Goal: Task Accomplishment & Management: Manage account settings

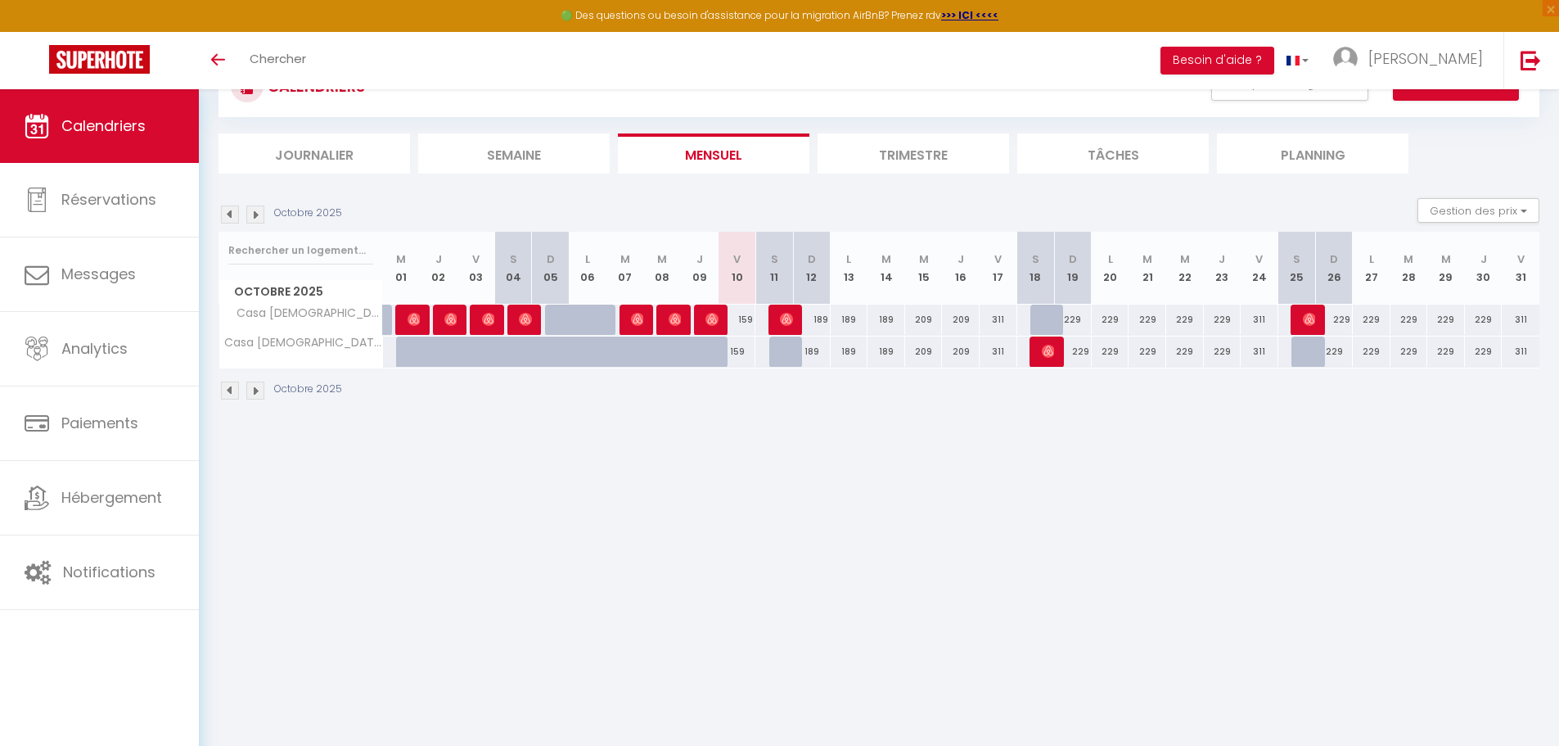
scroll to position [89, 0]
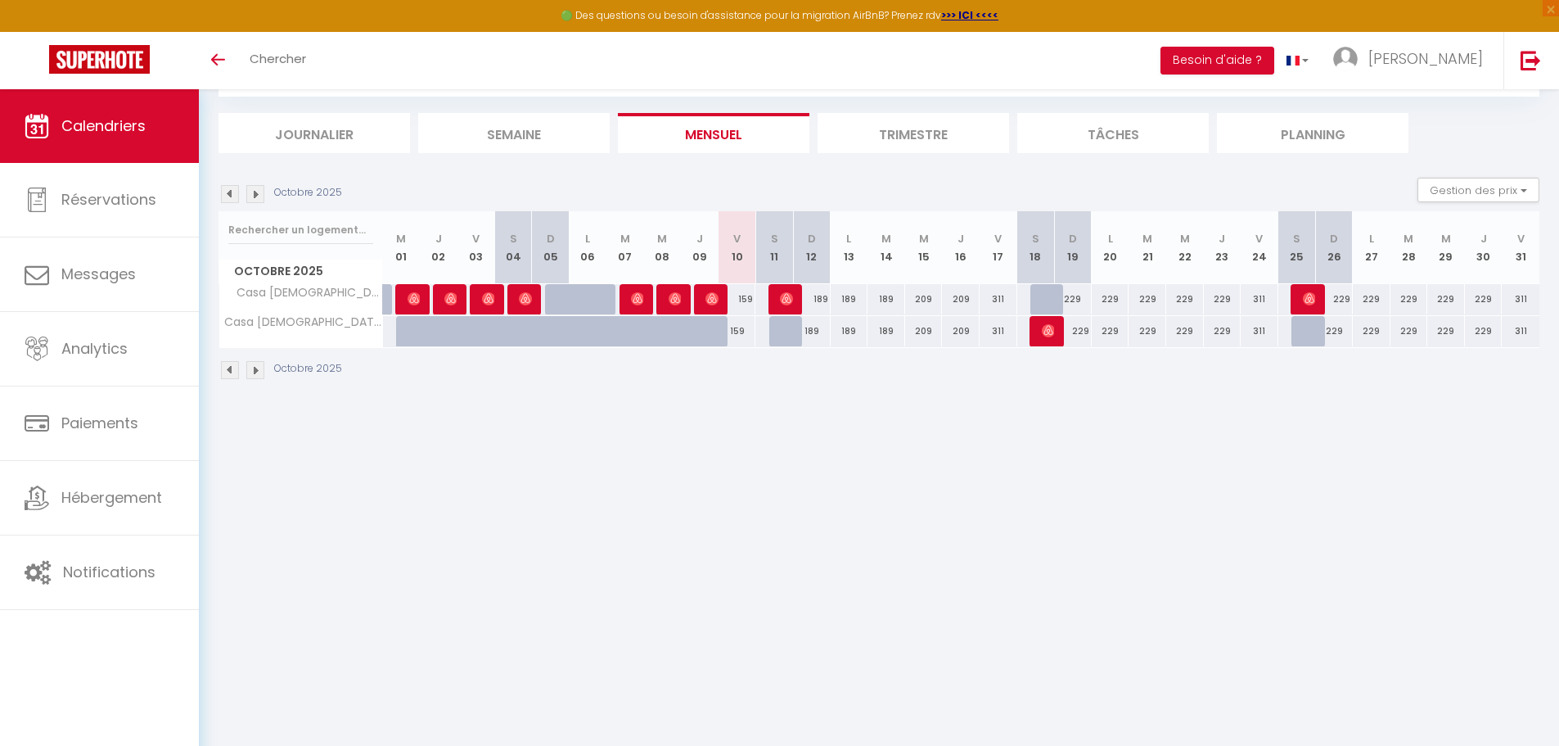
click at [932, 296] on div "209" at bounding box center [924, 299] width 38 height 30
type input "209"
type input "Mer 15 Octobre 2025"
type input "Jeu 16 Octobre 2025"
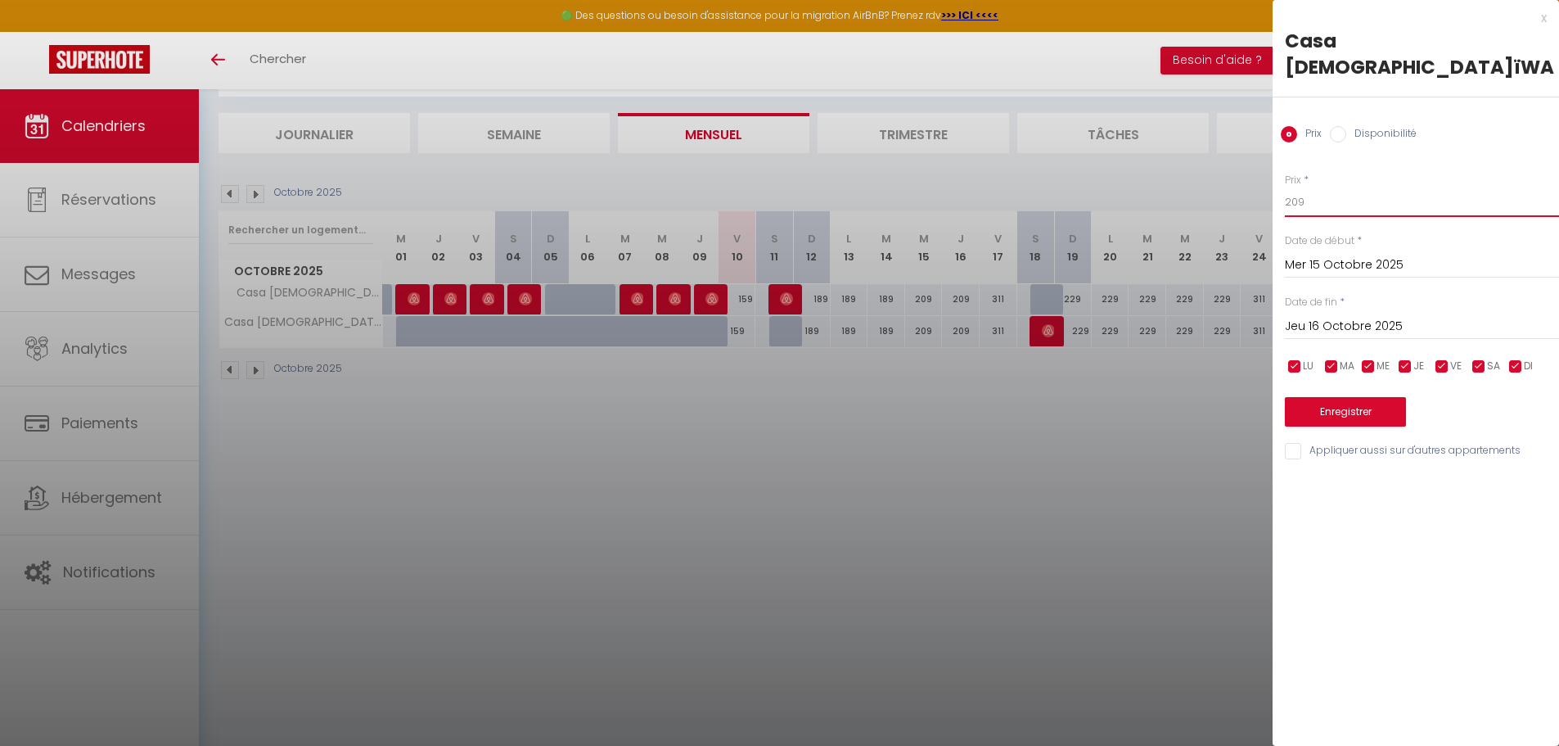
drag, startPoint x: 1124, startPoint y: 148, endPoint x: 1097, endPoint y: 148, distance: 27.0
click at [1109, 147] on body "🟢 Des questions ou besoin d'assistance pour la migration AirBnB? Prenez rdv >>>…" at bounding box center [779, 373] width 1559 height 746
type input "189"
click at [1305, 397] on button "Enregistrer" at bounding box center [1345, 411] width 121 height 29
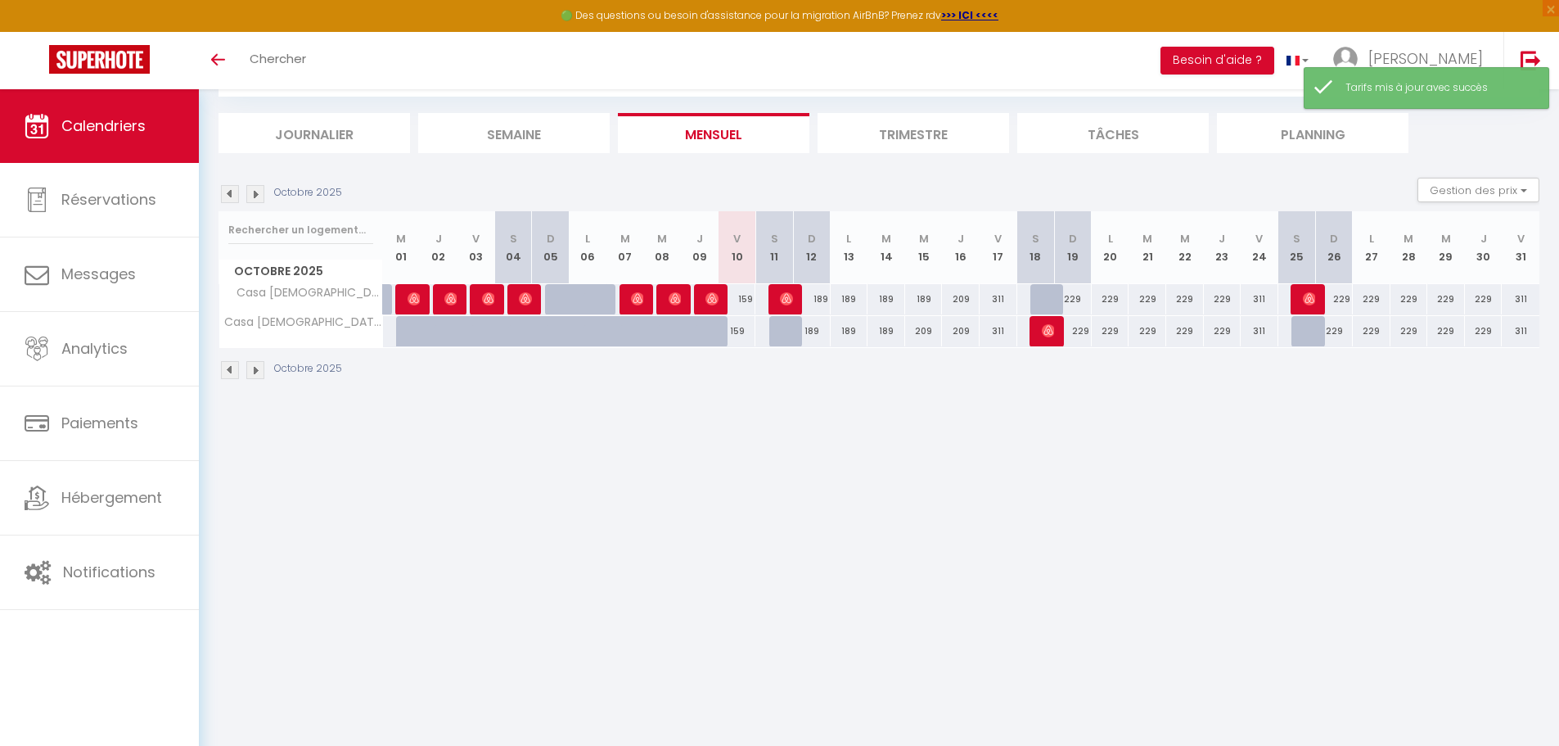
click at [927, 337] on div "209" at bounding box center [924, 331] width 38 height 30
type input "209"
type input "Mer 15 Octobre 2025"
type input "Jeu 16 Octobre 2025"
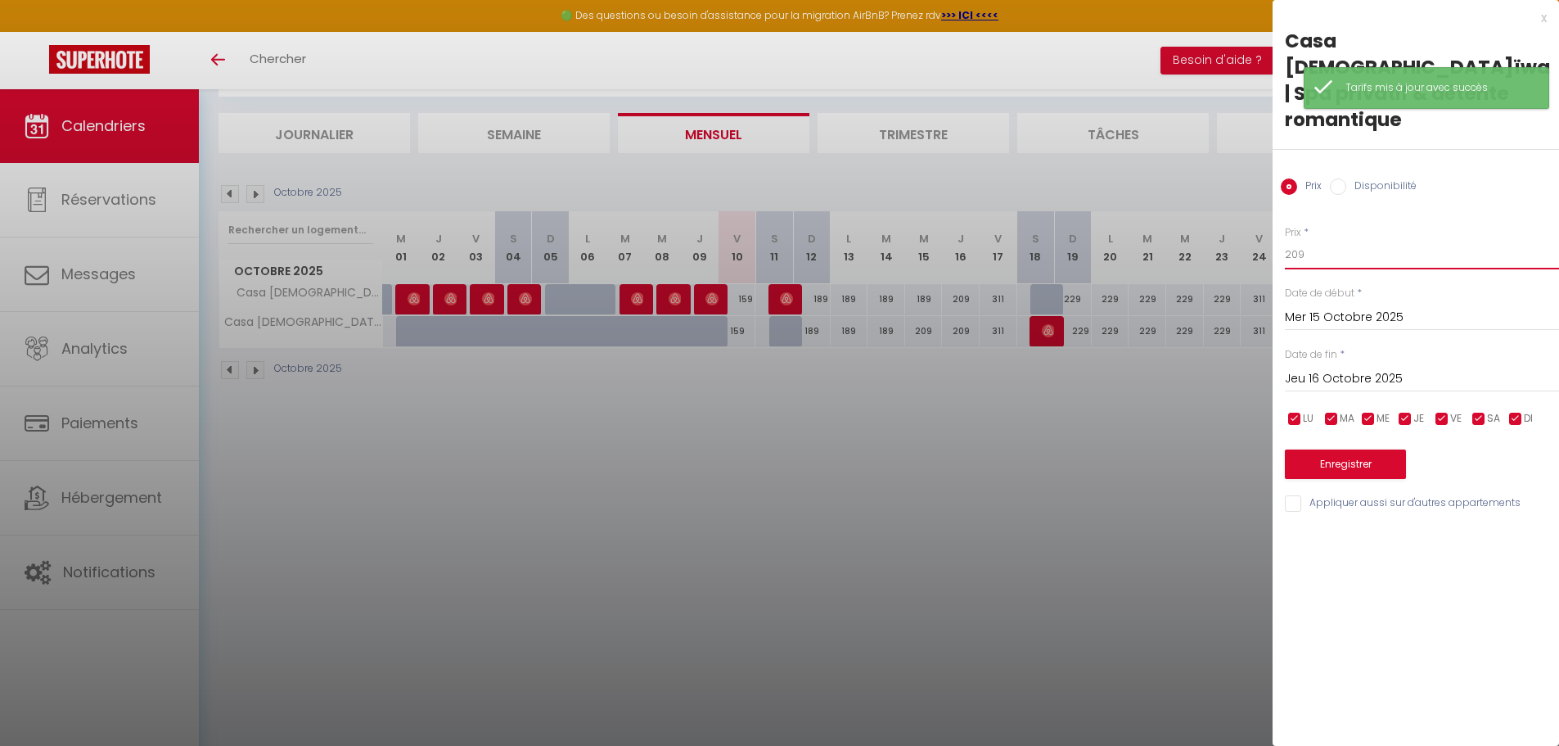
drag, startPoint x: 1214, startPoint y: 213, endPoint x: 1108, endPoint y: 197, distance: 106.7
click at [1115, 197] on body "🟢 Des questions ou besoin d'assistance pour la migration AirBnB? Prenez rdv >>>…" at bounding box center [779, 373] width 1559 height 746
type input "189"
click at [1324, 449] on button "Enregistrer" at bounding box center [1345, 463] width 121 height 29
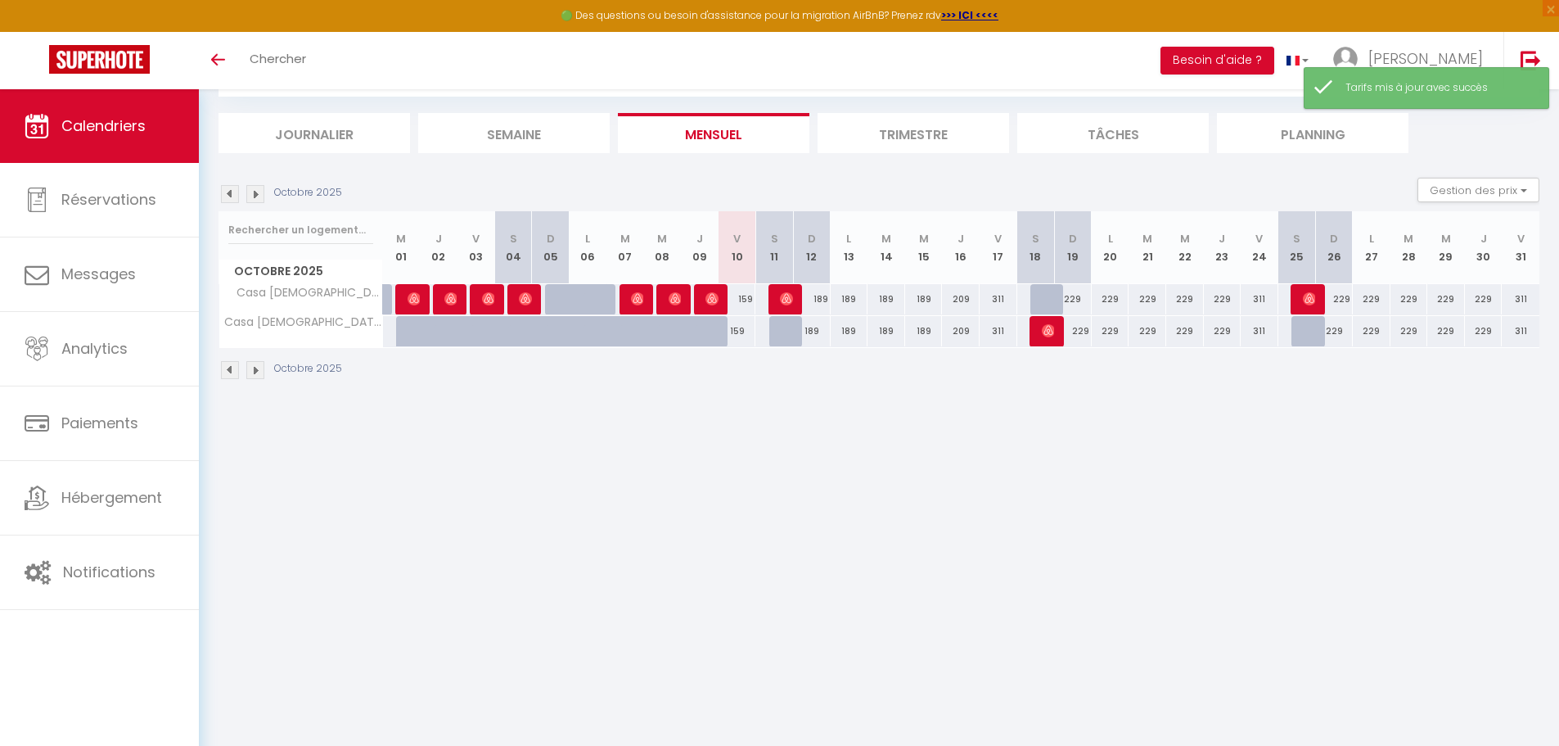
click at [955, 291] on div "209" at bounding box center [961, 299] width 38 height 30
type input "209"
type input "Jeu 16 Octobre 2025"
type input "Ven 17 Octobre 2025"
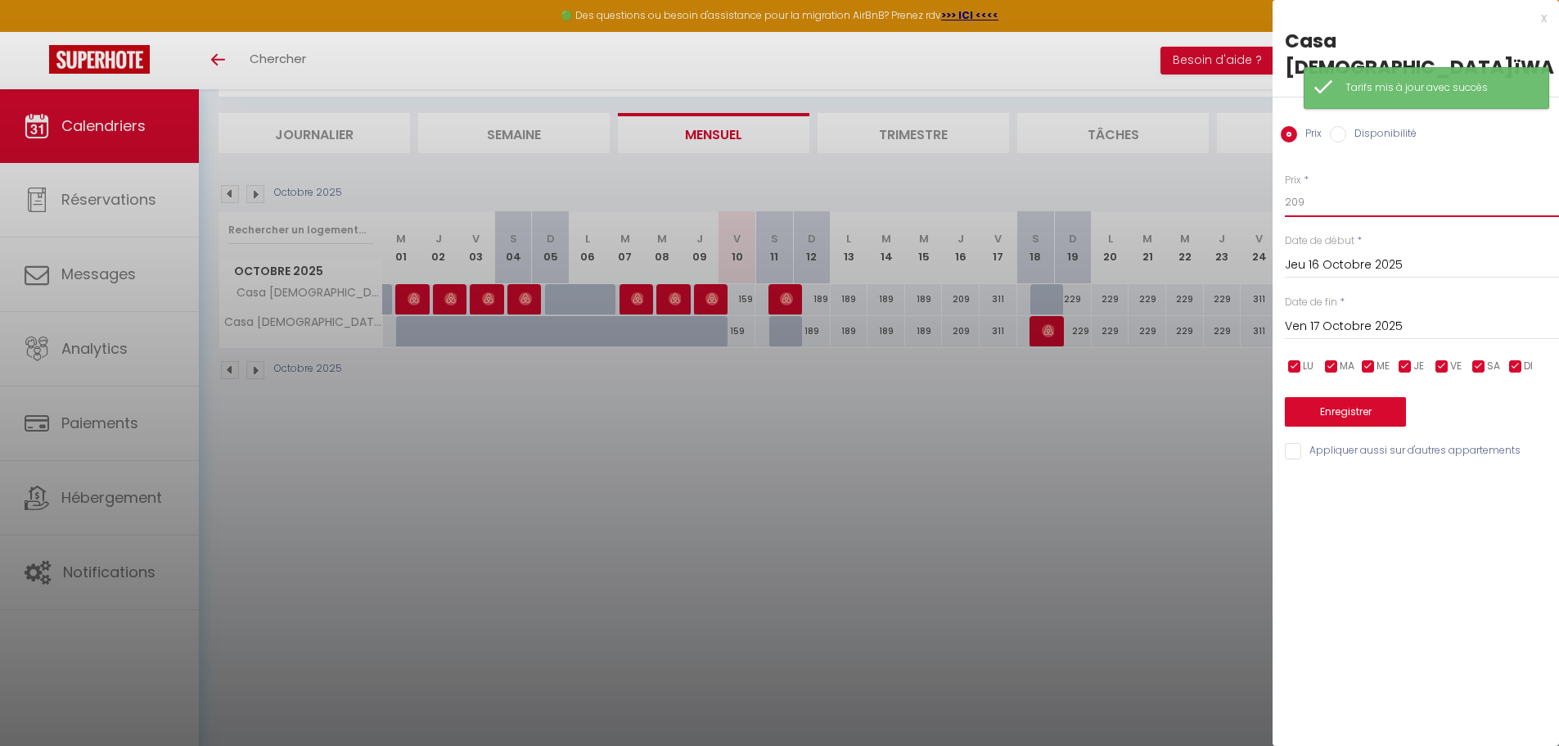
drag, startPoint x: 1314, startPoint y: 186, endPoint x: 1149, endPoint y: 133, distance: 173.7
click at [1162, 136] on body "🟢 Des questions ou besoin d'assistance pour la migration AirBnB? Prenez rdv >>>…" at bounding box center [779, 373] width 1559 height 746
type input "189"
click at [1298, 397] on button "Enregistrer" at bounding box center [1345, 411] width 121 height 29
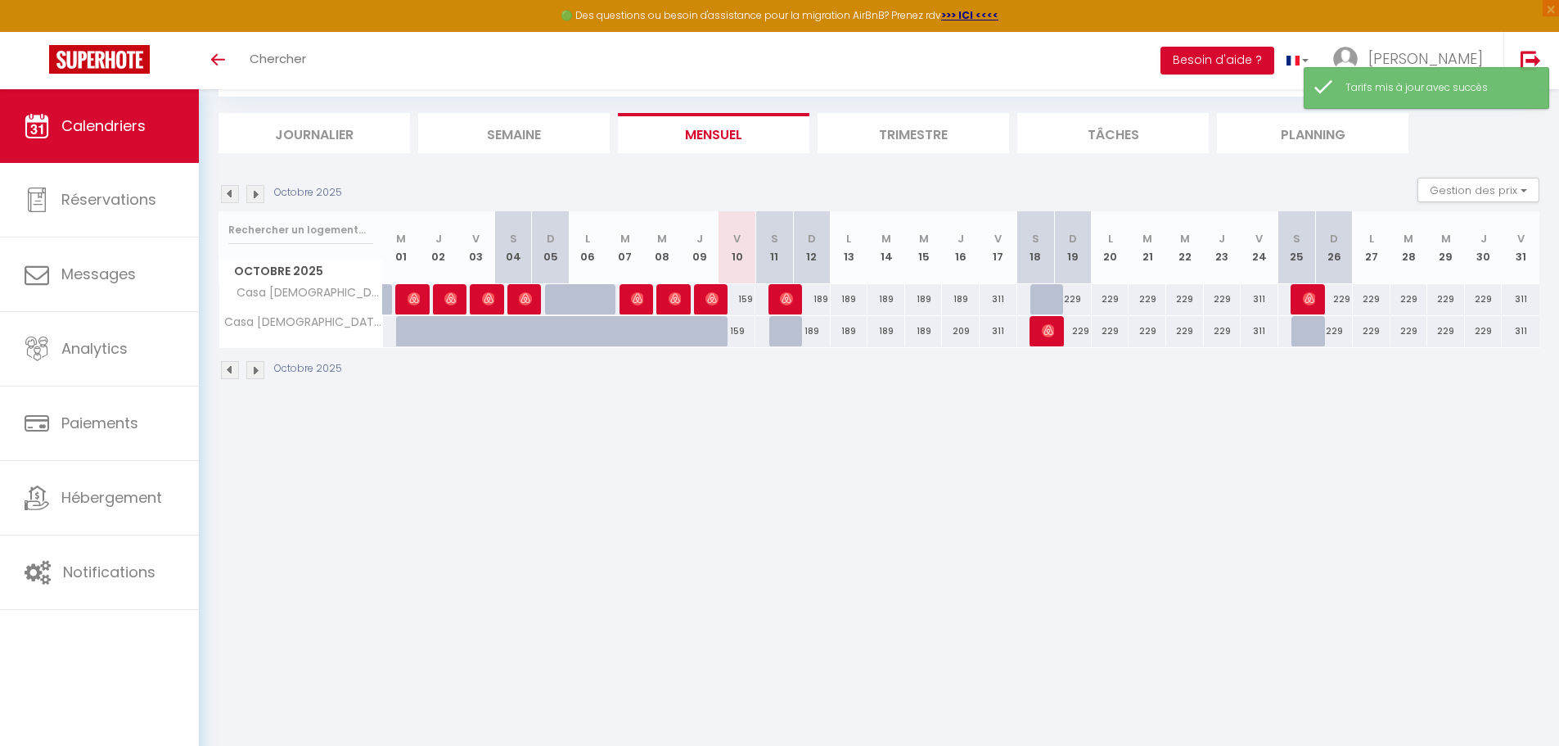
click at [959, 332] on div "209" at bounding box center [961, 331] width 38 height 30
type input "209"
type input "Jeu 16 Octobre 2025"
type input "Ven 17 Octobre 2025"
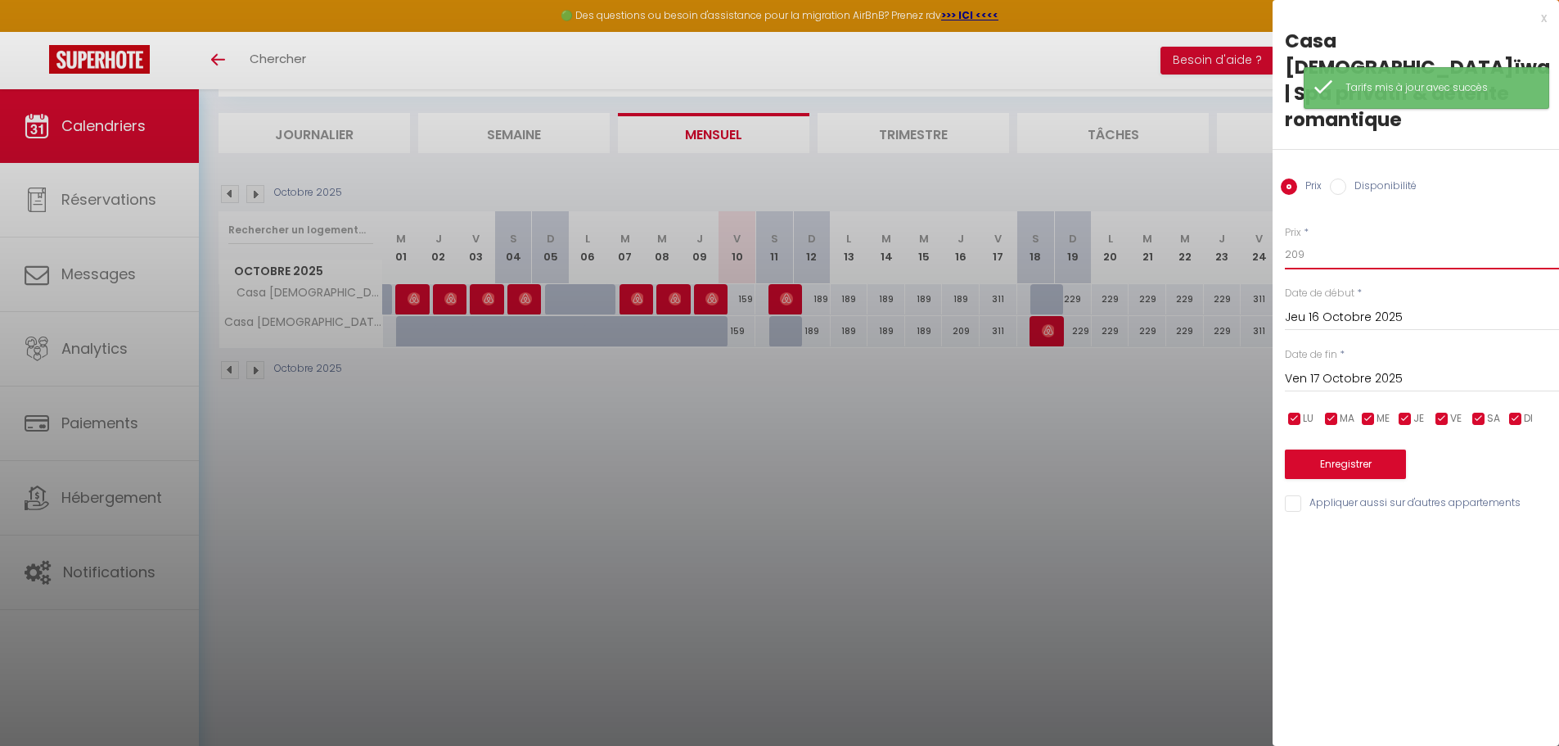
drag, startPoint x: 1338, startPoint y: 237, endPoint x: 1049, endPoint y: 155, distance: 299.8
click at [1054, 155] on body "🟢 Des questions ou besoin d'assistance pour la migration AirBnB? Prenez rdv >>>…" at bounding box center [779, 373] width 1559 height 746
type input "189"
click at [1307, 449] on button "Enregistrer" at bounding box center [1345, 463] width 121 height 29
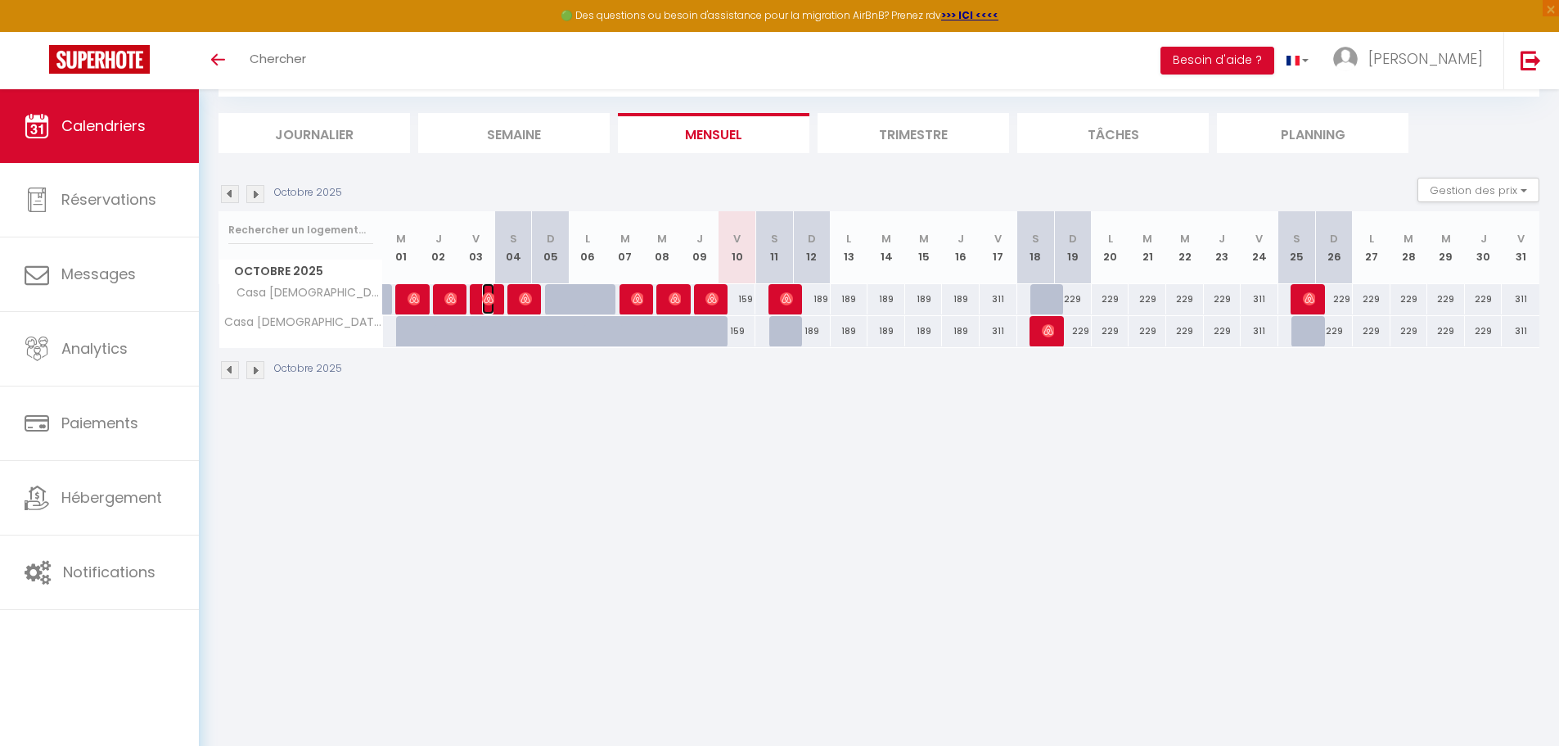
click at [485, 295] on img at bounding box center [488, 298] width 13 height 13
select select "OK"
select select "0"
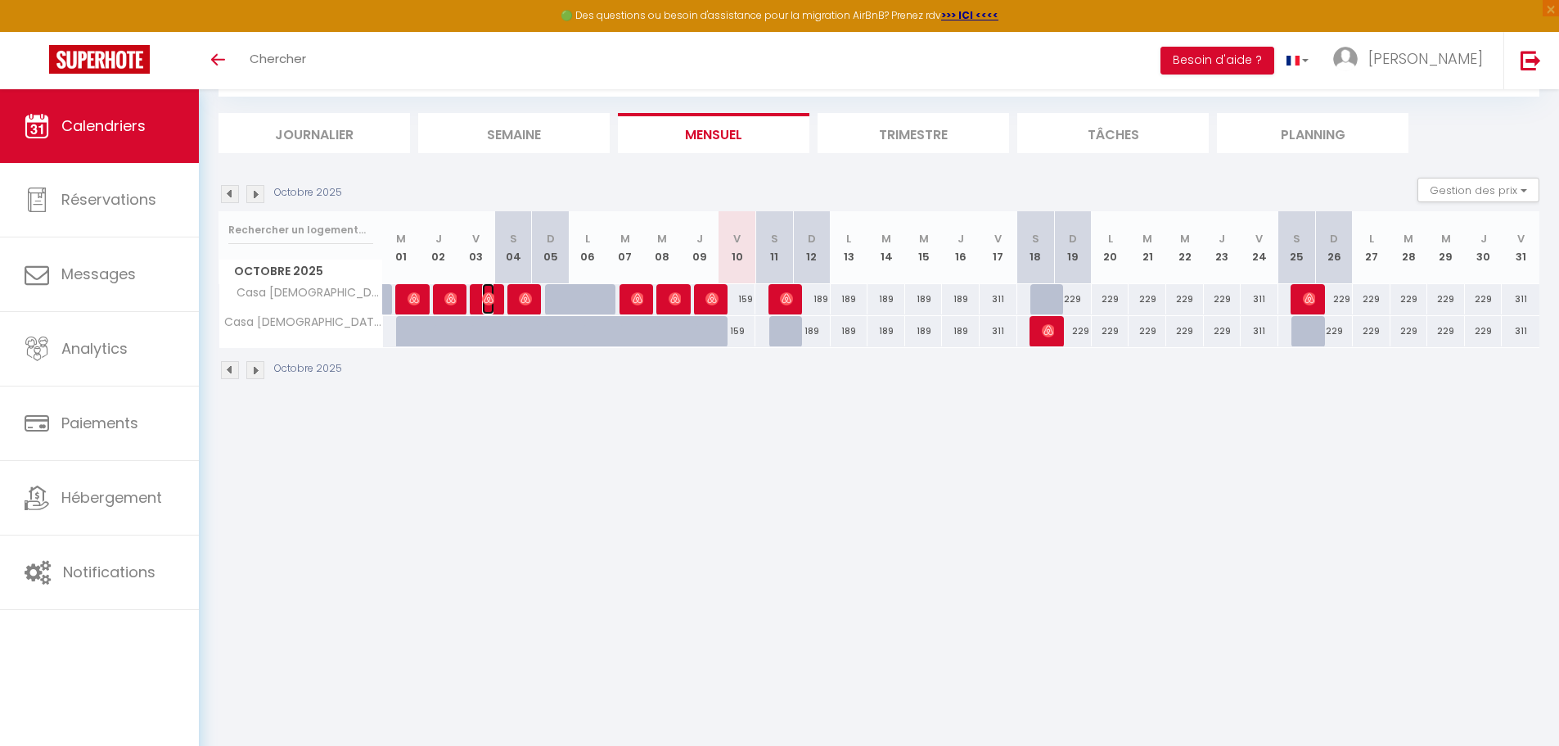
select select "1"
select select
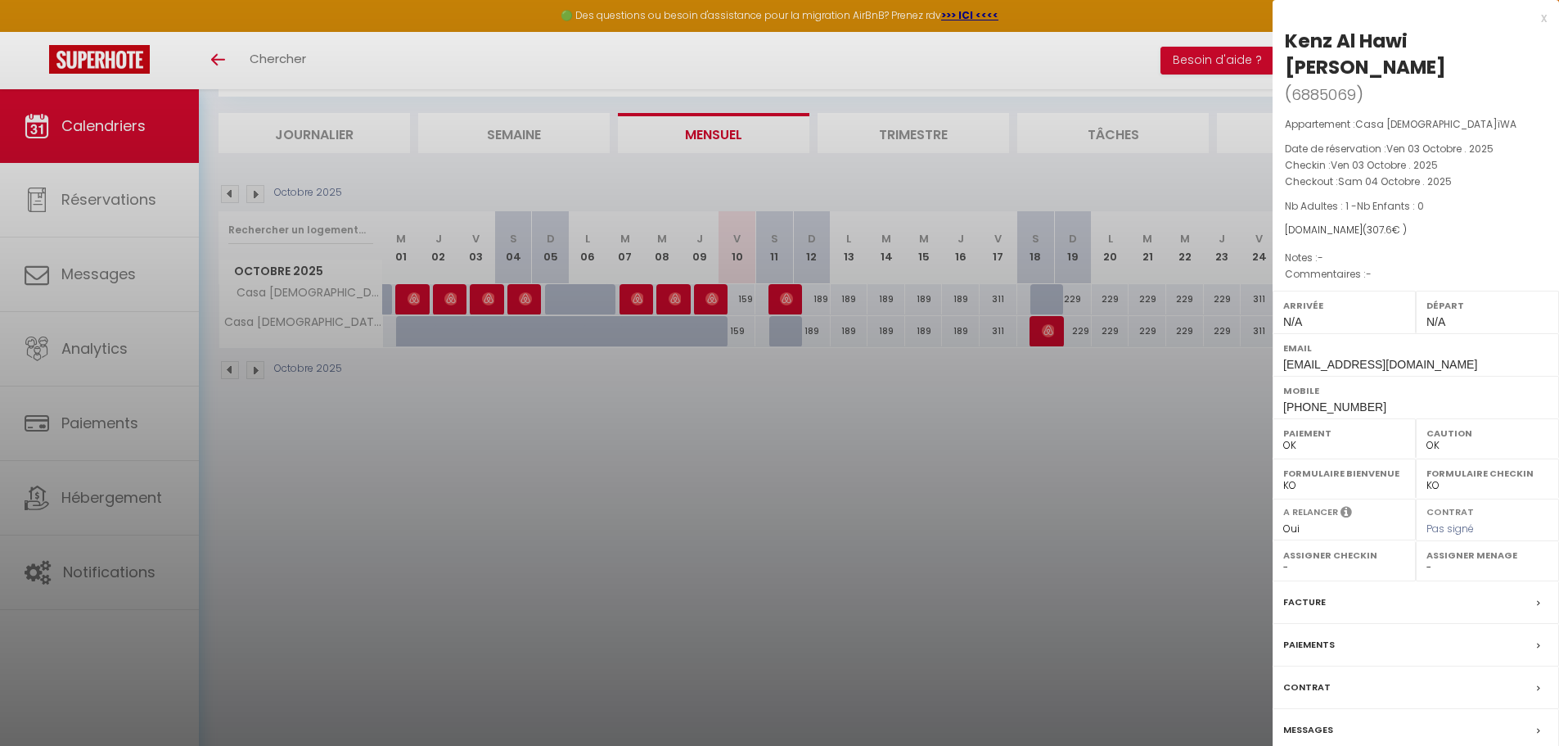
click at [1014, 428] on div at bounding box center [779, 373] width 1559 height 746
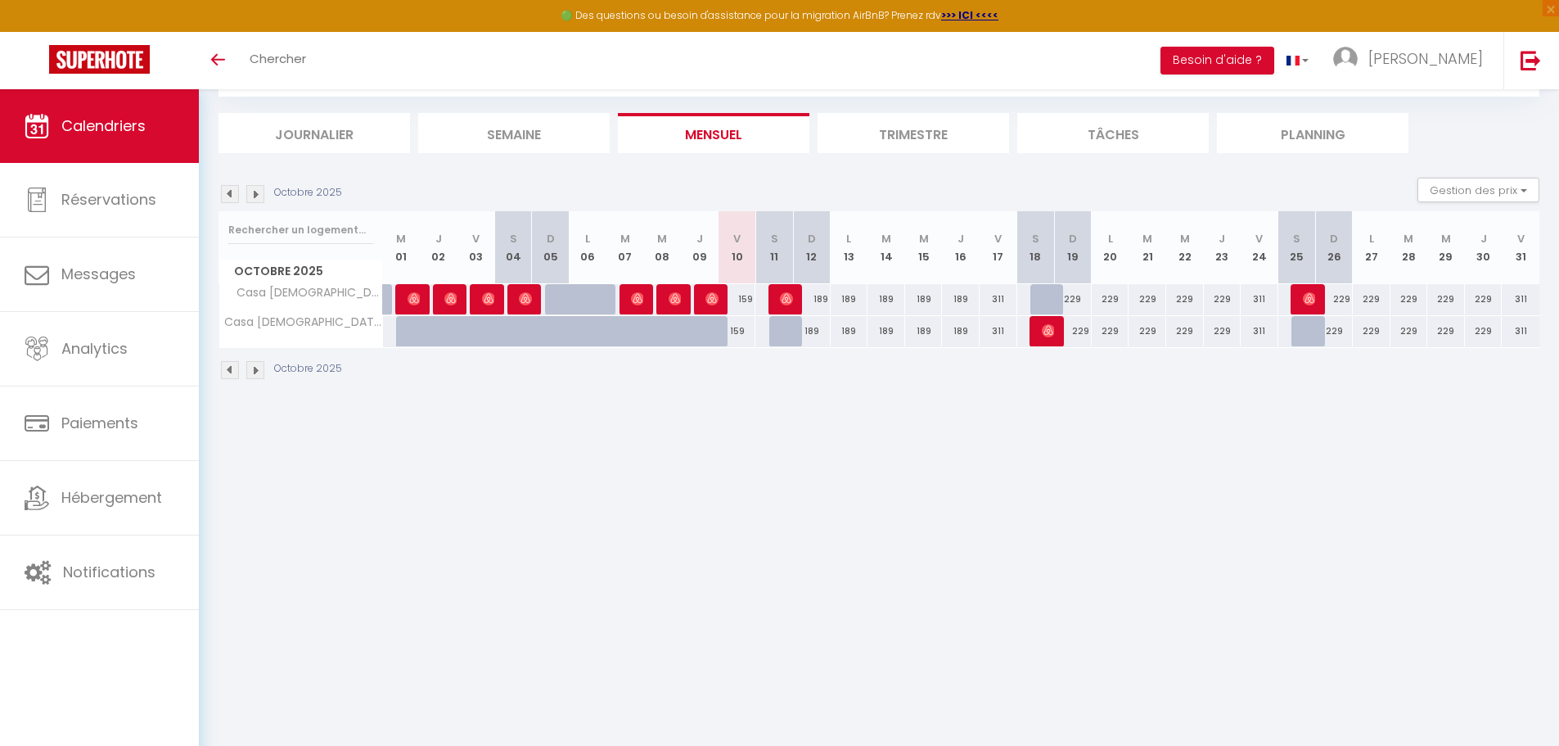
click at [750, 299] on div "159" at bounding box center [738, 299] width 38 height 30
type input "159"
type input "Ven 10 Octobre 2025"
type input "Sam 11 Octobre 2025"
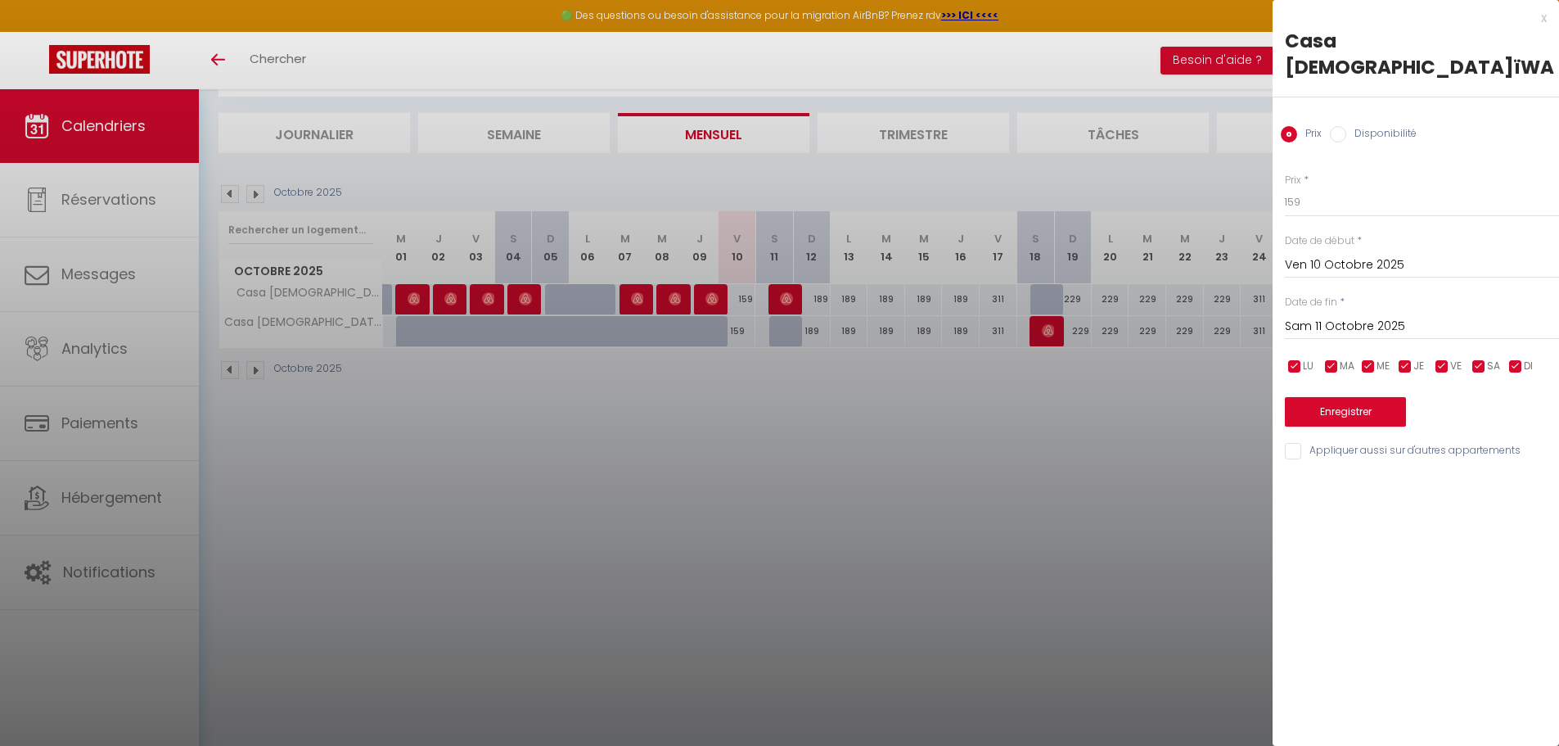
click at [1148, 462] on div at bounding box center [779, 373] width 1559 height 746
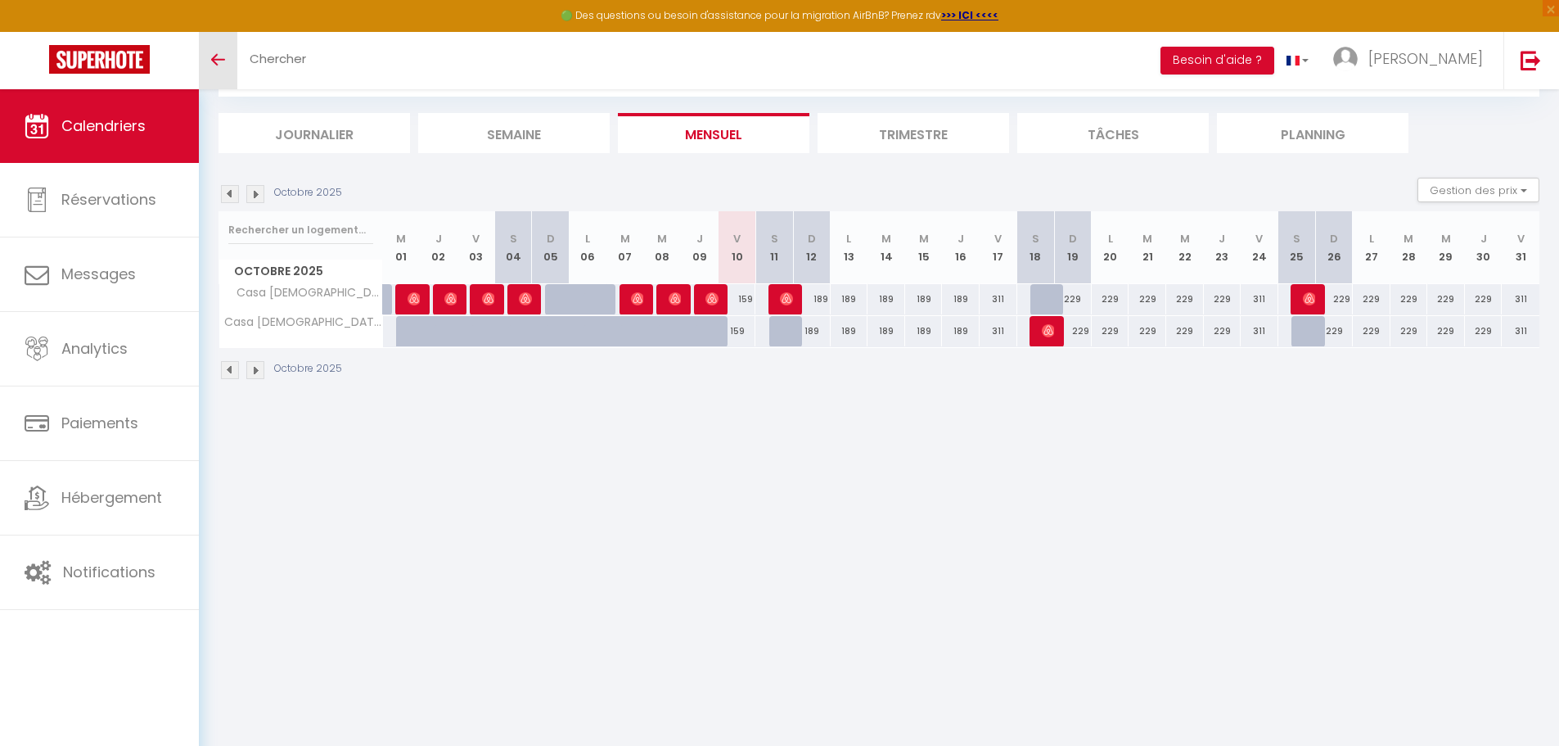
click at [226, 56] on link "Toggle menubar" at bounding box center [218, 60] width 38 height 57
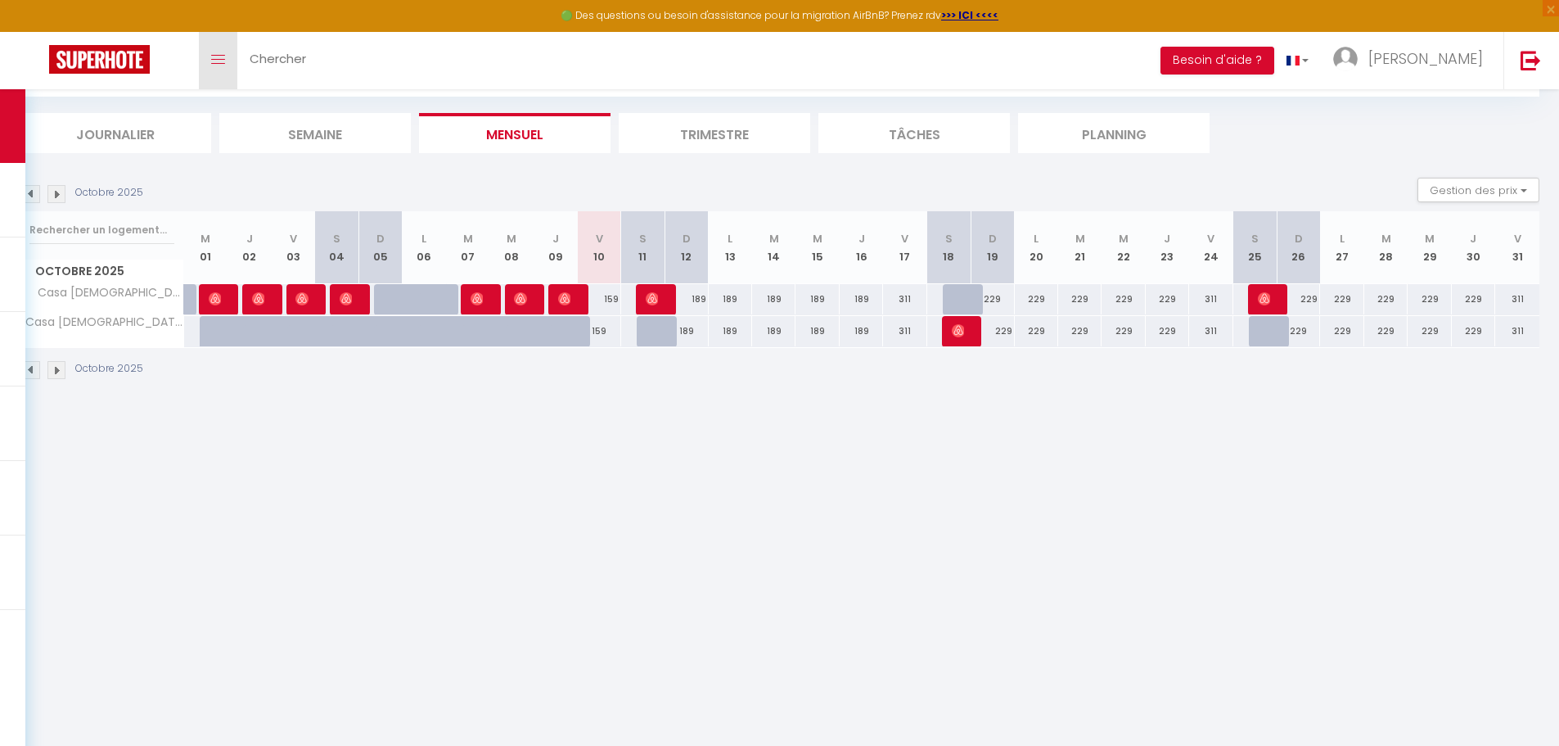
click at [226, 56] on link "Toggle menubar" at bounding box center [218, 60] width 38 height 57
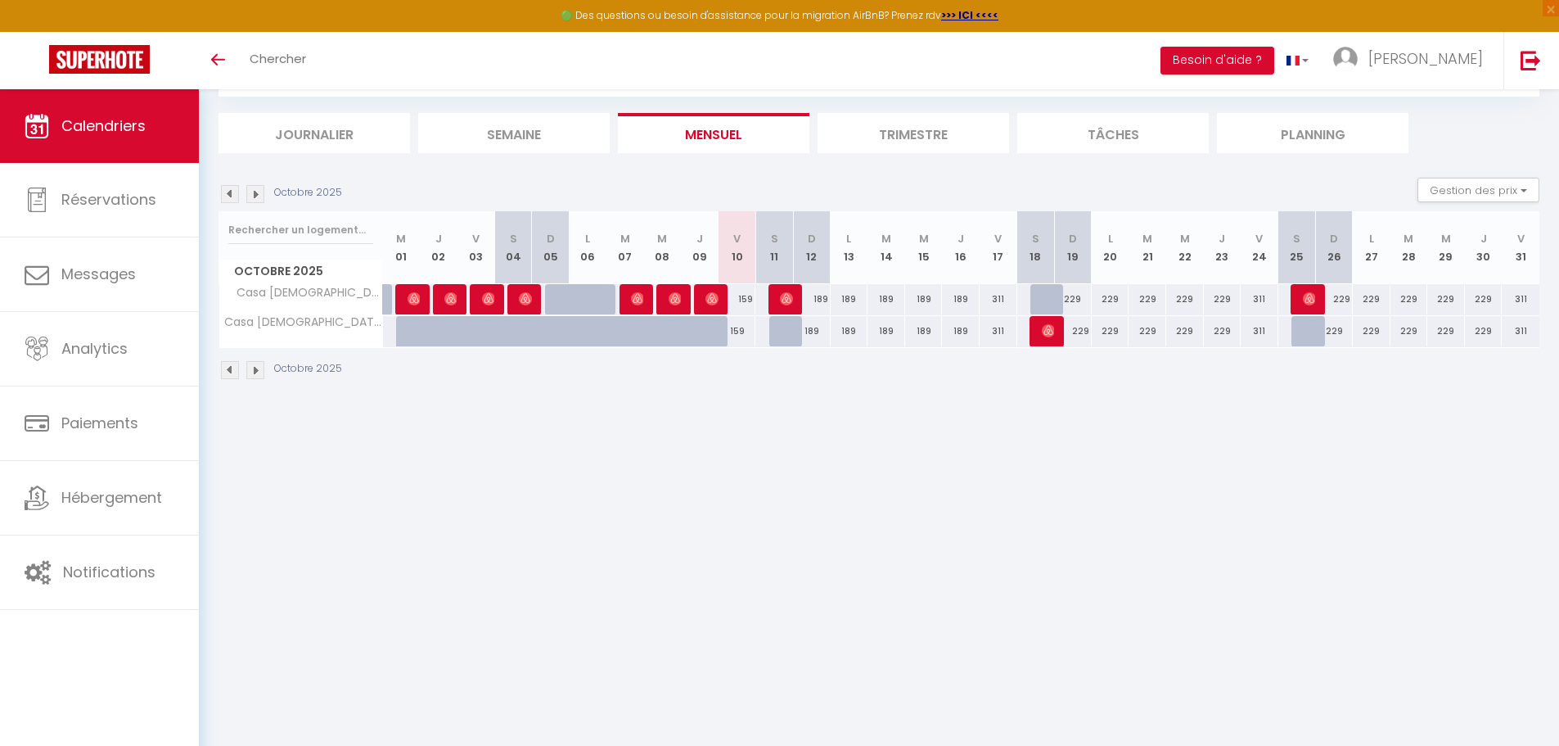
click at [740, 38] on div "Toggle menubar Chercher BUTTON Besoin d'aide ? VINCENT Paramètres Équipe" at bounding box center [833, 60] width 1428 height 57
